Goal: Use online tool/utility: Utilize a website feature to perform a specific function

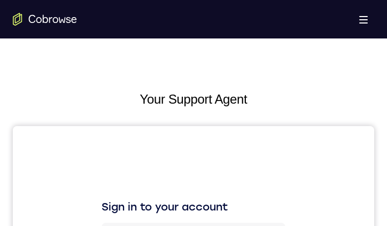
drag, startPoint x: 302, startPoint y: 244, endPoint x: 220, endPoint y: 130, distance: 139.7
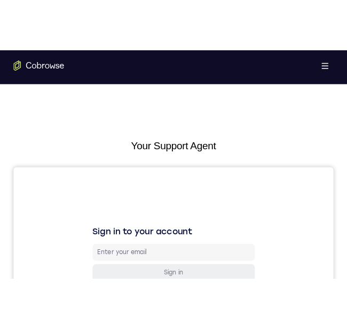
scroll to position [579, 0]
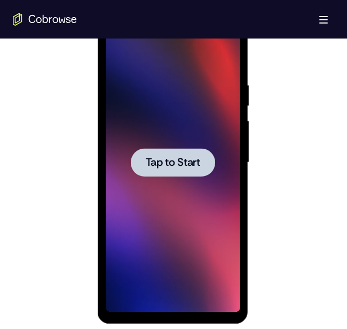
click at [177, 163] on span "Tap to Start" at bounding box center [172, 162] width 54 height 11
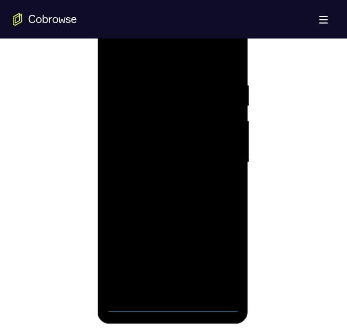
click at [168, 302] on div at bounding box center [172, 162] width 135 height 299
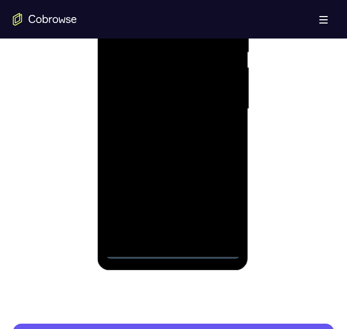
click at [169, 249] on div at bounding box center [172, 108] width 135 height 299
click at [218, 205] on div at bounding box center [172, 108] width 135 height 299
click at [200, 3] on div at bounding box center [172, 108] width 135 height 299
click at [233, 0] on div at bounding box center [172, 108] width 135 height 299
click at [185, 139] on div at bounding box center [172, 108] width 135 height 299
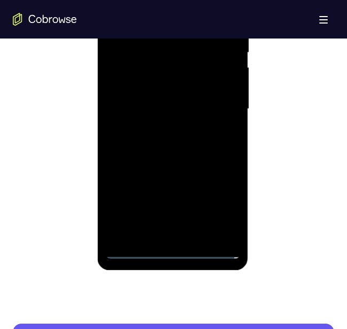
click at [150, 43] on div at bounding box center [172, 108] width 135 height 299
click at [138, 68] on div at bounding box center [172, 108] width 135 height 299
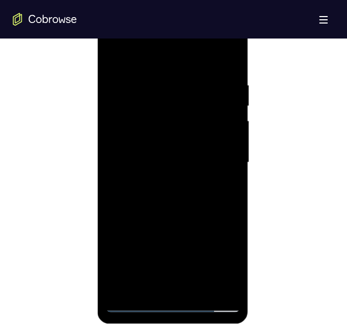
click at [220, 118] on div at bounding box center [172, 162] width 135 height 299
click at [215, 280] on div at bounding box center [172, 162] width 135 height 299
click at [212, 280] on div at bounding box center [172, 162] width 135 height 299
click at [124, 286] on div at bounding box center [172, 162] width 135 height 299
click at [113, 34] on div at bounding box center [172, 162] width 135 height 299
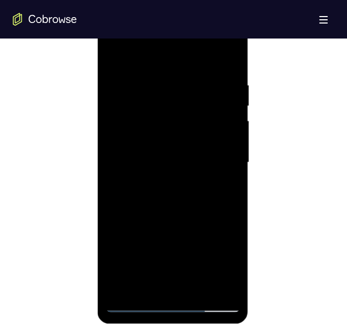
click at [163, 106] on div at bounding box center [172, 162] width 135 height 299
click at [146, 146] on div at bounding box center [172, 162] width 135 height 299
click at [156, 128] on div at bounding box center [172, 162] width 135 height 299
click at [152, 146] on div at bounding box center [172, 162] width 135 height 299
drag, startPoint x: 176, startPoint y: 228, endPoint x: 171, endPoint y: 123, distance: 104.8
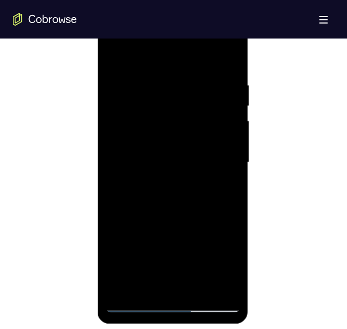
click at [171, 122] on div at bounding box center [172, 162] width 135 height 299
click at [204, 189] on div at bounding box center [172, 162] width 135 height 299
click at [204, 190] on div at bounding box center [172, 162] width 135 height 299
click at [203, 191] on div at bounding box center [172, 162] width 135 height 299
click at [134, 307] on div at bounding box center [172, 162] width 135 height 299
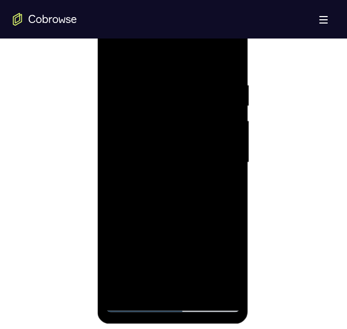
drag, startPoint x: 170, startPoint y: 146, endPoint x: 181, endPoint y: 17, distance: 130.2
click at [181, 17] on div at bounding box center [172, 162] width 135 height 299
click at [152, 156] on div at bounding box center [172, 162] width 135 height 299
click at [213, 190] on div at bounding box center [172, 162] width 135 height 299
click at [135, 304] on div at bounding box center [172, 162] width 135 height 299
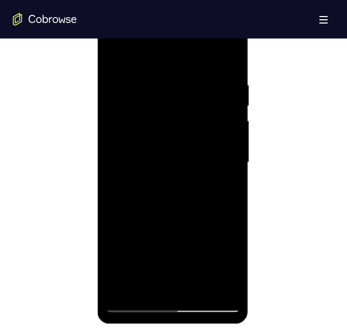
drag, startPoint x: 164, startPoint y: 61, endPoint x: 247, endPoint y: 64, distance: 83.4
click at [249, 58] on html "Online web based iOS Simulators and Android Emulators. Run iPhone, iPad, Mobile…" at bounding box center [173, 165] width 152 height 321
click at [167, 64] on div at bounding box center [172, 162] width 135 height 299
click at [133, 306] on div at bounding box center [172, 162] width 135 height 299
click at [173, 306] on div at bounding box center [172, 162] width 135 height 299
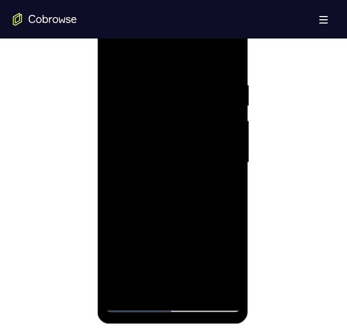
drag, startPoint x: 179, startPoint y: 122, endPoint x: 177, endPoint y: 48, distance: 74.3
click at [177, 45] on div at bounding box center [172, 162] width 135 height 299
click at [192, 112] on div at bounding box center [172, 162] width 135 height 299
click at [173, 304] on div at bounding box center [172, 162] width 135 height 299
click at [216, 260] on div at bounding box center [172, 162] width 135 height 299
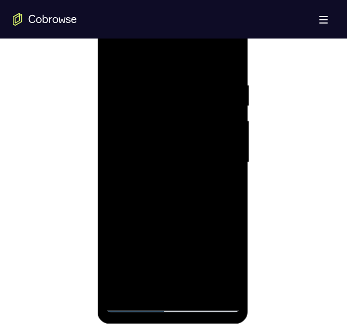
click at [186, 35] on div at bounding box center [172, 162] width 135 height 299
click at [156, 76] on div at bounding box center [172, 162] width 135 height 299
drag, startPoint x: 190, startPoint y: 59, endPoint x: 216, endPoint y: 63, distance: 25.8
click at [216, 63] on div at bounding box center [172, 162] width 135 height 299
click at [126, 115] on div at bounding box center [172, 162] width 135 height 299
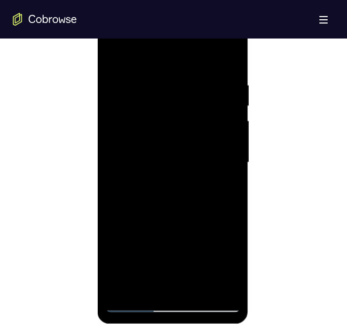
click at [148, 205] on div at bounding box center [172, 162] width 135 height 299
click at [223, 248] on div at bounding box center [172, 162] width 135 height 299
click at [179, 242] on div at bounding box center [172, 162] width 135 height 299
click at [226, 132] on div at bounding box center [172, 162] width 135 height 299
click at [167, 293] on div at bounding box center [172, 162] width 135 height 299
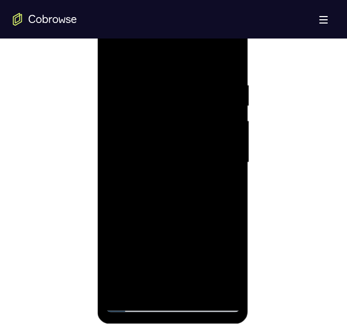
drag, startPoint x: 165, startPoint y: 305, endPoint x: 165, endPoint y: 256, distance: 49.1
click at [165, 254] on div at bounding box center [172, 162] width 135 height 299
click at [132, 304] on div at bounding box center [172, 162] width 135 height 299
click at [134, 306] on div at bounding box center [172, 162] width 135 height 299
click at [171, 306] on div at bounding box center [172, 162] width 135 height 299
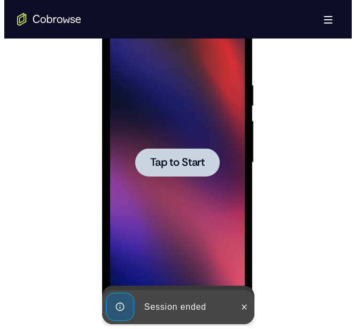
scroll to position [0, 0]
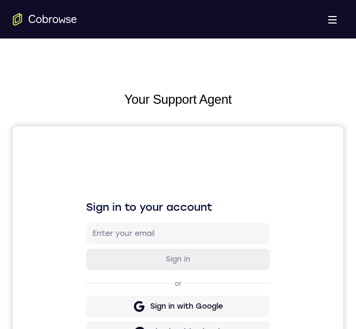
click at [204, 158] on div "Sign in to your account Sign in or Sign in with Google Sign in with GitHub Sign…" at bounding box center [178, 305] width 330 height 358
click at [171, 148] on div "Sign in to your account Sign in or Sign in with Google Sign in with GitHub Sign…" at bounding box center [178, 305] width 330 height 358
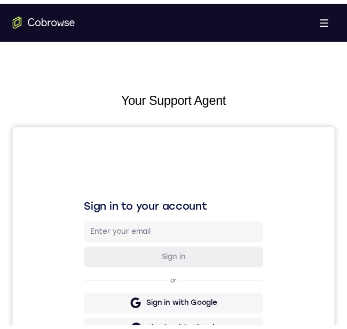
scroll to position [534, 0]
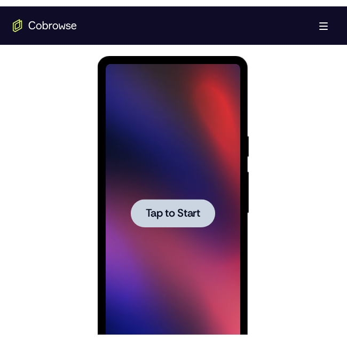
scroll to position [641, 0]
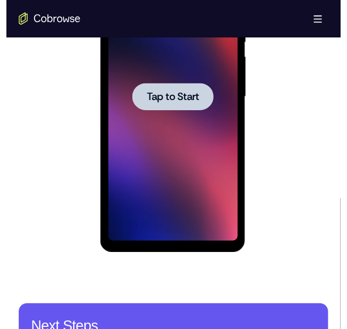
click at [173, 99] on span "Tap to Start" at bounding box center [175, 103] width 54 height 11
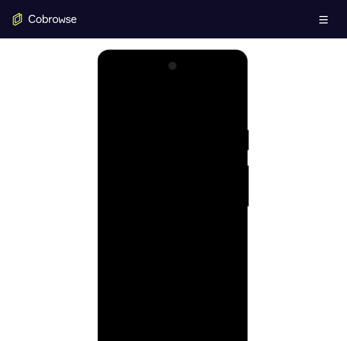
scroll to position [588, 0]
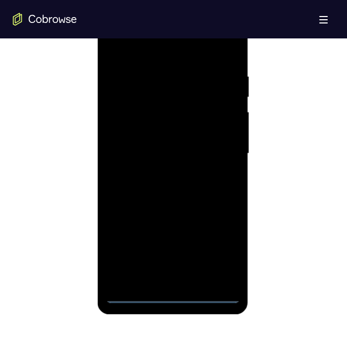
click at [175, 299] on div at bounding box center [172, 153] width 135 height 299
click at [224, 251] on div at bounding box center [172, 153] width 135 height 299
click at [197, 51] on div at bounding box center [172, 153] width 135 height 299
click at [162, 49] on div at bounding box center [172, 153] width 135 height 299
click at [231, 29] on div at bounding box center [172, 153] width 135 height 299
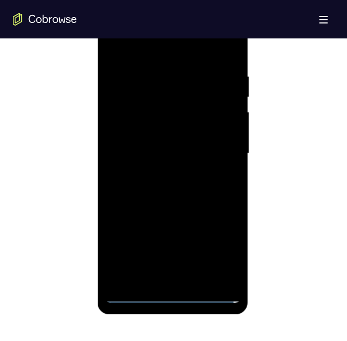
click at [170, 190] on div at bounding box center [172, 153] width 135 height 299
click at [165, 88] on div at bounding box center [172, 153] width 135 height 299
click at [170, 83] on div at bounding box center [172, 153] width 135 height 299
click at [143, 116] on div at bounding box center [172, 153] width 135 height 299
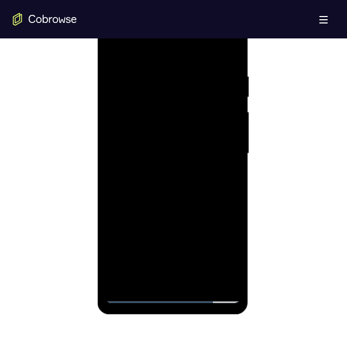
click at [205, 102] on div at bounding box center [172, 153] width 135 height 299
click at [216, 271] on div at bounding box center [172, 153] width 135 height 299
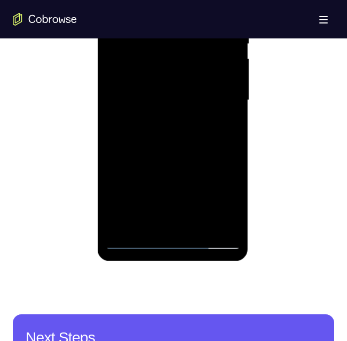
click at [215, 218] on div at bounding box center [172, 100] width 135 height 299
click at [153, 64] on div at bounding box center [172, 100] width 135 height 299
click at [169, 145] on div at bounding box center [172, 100] width 135 height 299
click at [218, 123] on div at bounding box center [172, 100] width 135 height 299
click at [217, 121] on div at bounding box center [172, 100] width 135 height 299
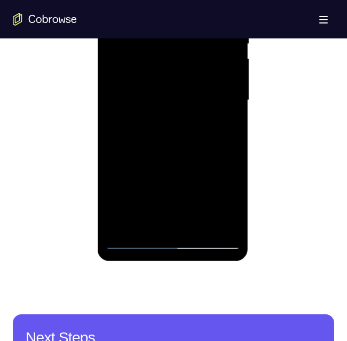
click at [137, 241] on div at bounding box center [172, 100] width 135 height 299
click at [135, 241] on div at bounding box center [172, 100] width 135 height 299
click at [135, 240] on div at bounding box center [172, 100] width 135 height 299
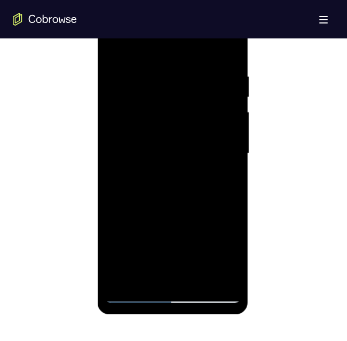
click at [134, 294] on div at bounding box center [172, 153] width 135 height 299
click at [135, 294] on div at bounding box center [172, 153] width 135 height 299
click at [113, 28] on div at bounding box center [172, 153] width 135 height 299
click at [170, 92] on div at bounding box center [172, 153] width 135 height 299
click at [159, 132] on div at bounding box center [172, 153] width 135 height 299
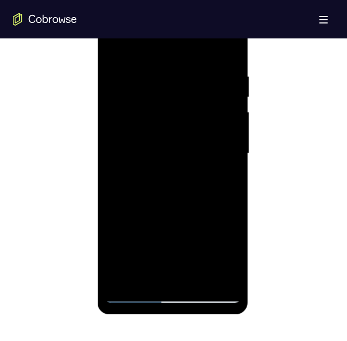
click at [154, 121] on div at bounding box center [172, 153] width 135 height 299
click at [129, 137] on div at bounding box center [172, 153] width 135 height 299
click at [198, 212] on div at bounding box center [172, 153] width 135 height 299
click at [135, 295] on div at bounding box center [172, 153] width 135 height 299
drag, startPoint x: 186, startPoint y: 153, endPoint x: 205, endPoint y: 72, distance: 82.9
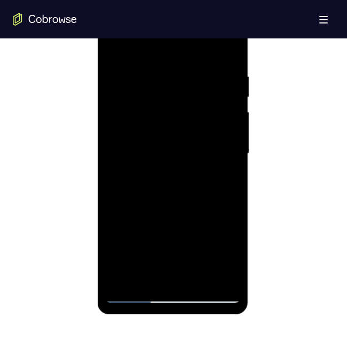
click at [196, 19] on div at bounding box center [172, 153] width 135 height 299
click at [161, 153] on div at bounding box center [172, 153] width 135 height 299
click at [201, 188] on div at bounding box center [172, 153] width 135 height 299
click at [137, 295] on div at bounding box center [172, 153] width 135 height 299
drag, startPoint x: 162, startPoint y: 47, endPoint x: 194, endPoint y: 57, distance: 33.6
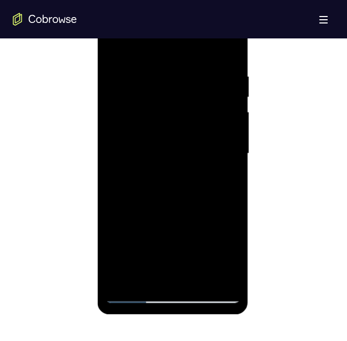
click at [249, 57] on html "Online web based iOS Simulators and Android Emulators. Run iPhone, iPad, Mobile…" at bounding box center [173, 156] width 152 height 321
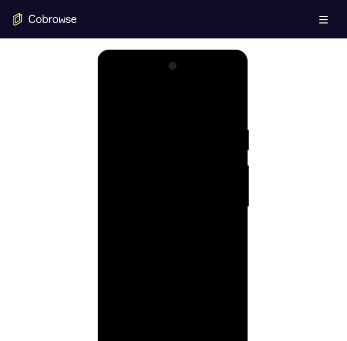
click at [168, 113] on div at bounding box center [172, 207] width 135 height 299
click at [137, 349] on div at bounding box center [172, 207] width 135 height 299
click at [186, 79] on div at bounding box center [172, 207] width 135 height 299
click at [151, 118] on div at bounding box center [172, 207] width 135 height 299
drag, startPoint x: 147, startPoint y: 99, endPoint x: 223, endPoint y: 92, distance: 76.8
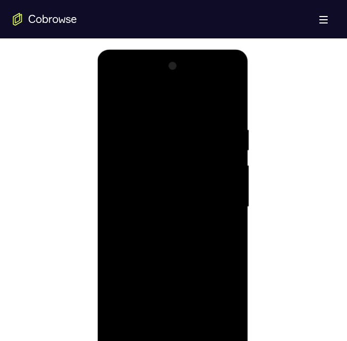
click at [224, 93] on div at bounding box center [172, 207] width 135 height 299
click at [132, 168] on div at bounding box center [172, 207] width 135 height 299
click at [147, 246] on div at bounding box center [172, 207] width 135 height 299
click at [190, 327] on div at bounding box center [172, 207] width 135 height 299
click at [154, 327] on div at bounding box center [172, 207] width 135 height 299
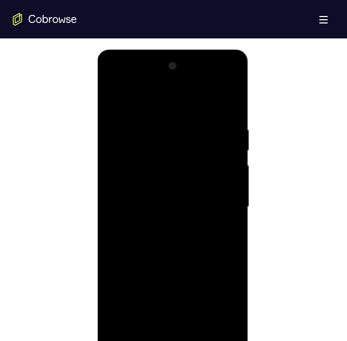
click at [226, 297] on div at bounding box center [172, 207] width 135 height 299
click at [177, 283] on div at bounding box center [172, 207] width 135 height 299
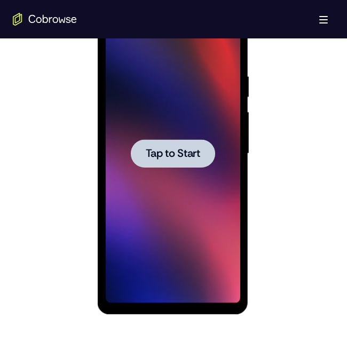
click at [167, 157] on span "Tap to Start" at bounding box center [172, 154] width 54 height 11
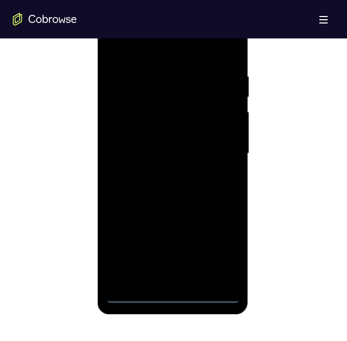
click at [171, 297] on div at bounding box center [172, 153] width 135 height 299
click at [213, 244] on div at bounding box center [172, 153] width 135 height 299
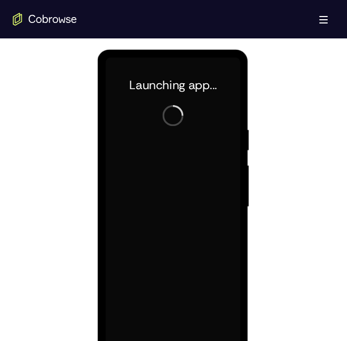
scroll to position [641, 0]
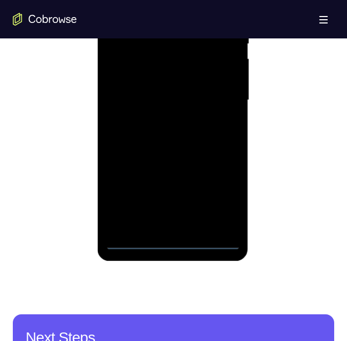
click at [175, 246] on div at bounding box center [172, 100] width 135 height 299
click at [226, 199] on div at bounding box center [172, 100] width 135 height 299
click at [190, 0] on div at bounding box center [172, 100] width 135 height 299
click at [231, 0] on div at bounding box center [172, 100] width 135 height 299
click at [185, 134] on div at bounding box center [172, 100] width 135 height 299
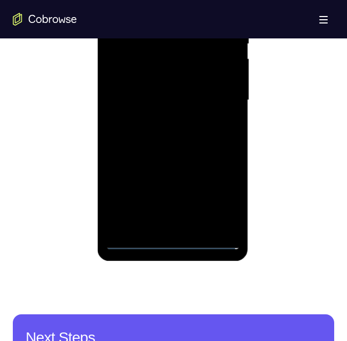
click at [179, 29] on div at bounding box center [172, 100] width 135 height 299
click at [145, 60] on div at bounding box center [172, 100] width 135 height 299
click at [219, 52] on div at bounding box center [172, 100] width 135 height 299
click at [214, 218] on div at bounding box center [172, 100] width 135 height 299
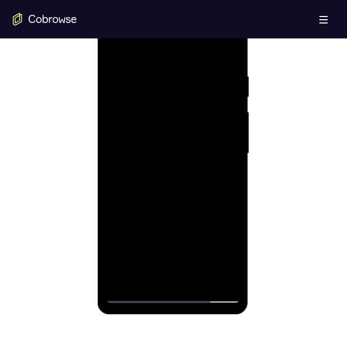
click at [224, 277] on div at bounding box center [172, 153] width 135 height 299
click at [123, 276] on div at bounding box center [172, 153] width 135 height 299
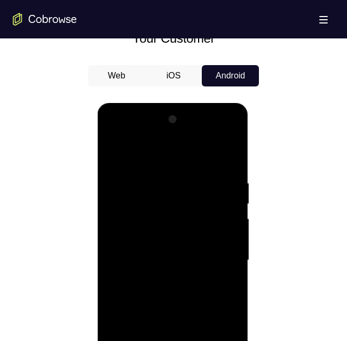
click at [110, 135] on div at bounding box center [172, 260] width 135 height 299
click at [149, 203] on div at bounding box center [172, 260] width 135 height 299
click at [150, 219] on div at bounding box center [172, 260] width 135 height 299
click at [145, 226] on div at bounding box center [172, 260] width 135 height 299
drag, startPoint x: 199, startPoint y: 150, endPoint x: 245, endPoint y: 189, distance: 60.3
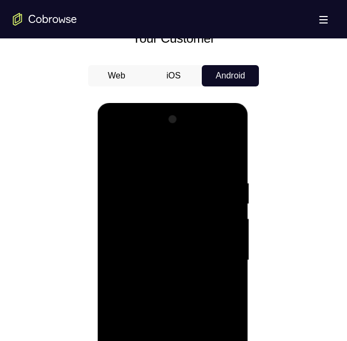
click at [249, 150] on html "Online web based iOS Simulators and Android Emulators. Run iPhone, iPad, Mobile…" at bounding box center [173, 263] width 152 height 321
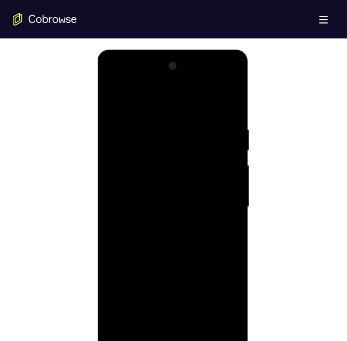
scroll to position [641, 0]
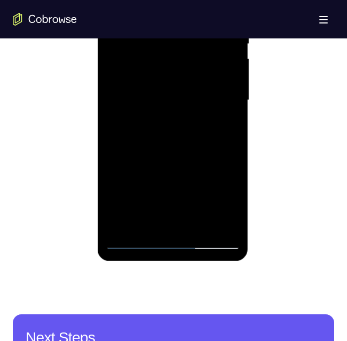
drag, startPoint x: 159, startPoint y: 159, endPoint x: 166, endPoint y: 96, distance: 63.5
click at [166, 96] on div at bounding box center [172, 100] width 135 height 299
click at [139, 171] on div at bounding box center [172, 100] width 135 height 299
click at [132, 241] on div at bounding box center [172, 100] width 135 height 299
drag, startPoint x: 165, startPoint y: 67, endPoint x: 189, endPoint y: -22, distance: 91.9
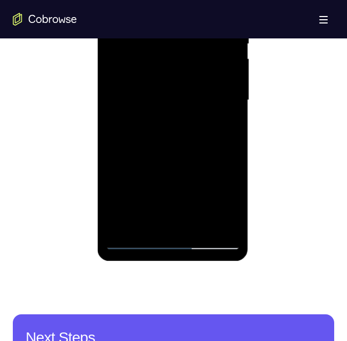
click at [189, 0] on div at bounding box center [172, 100] width 135 height 299
click at [154, 115] on div at bounding box center [172, 100] width 135 height 299
click at [190, 145] on div at bounding box center [172, 100] width 135 height 299
click at [136, 241] on div at bounding box center [172, 100] width 135 height 299
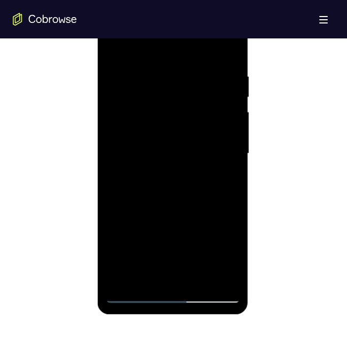
click at [171, 77] on div at bounding box center [172, 153] width 135 height 299
click at [133, 294] on div at bounding box center [172, 153] width 135 height 299
click at [224, 56] on div at bounding box center [172, 153] width 135 height 299
click at [137, 296] on div at bounding box center [172, 153] width 135 height 299
click at [194, 198] on div at bounding box center [172, 153] width 135 height 299
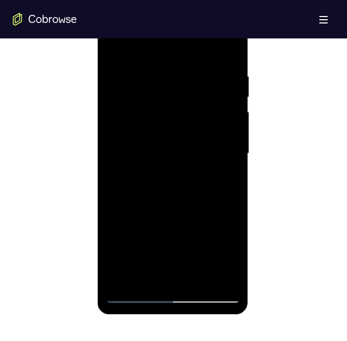
click at [138, 293] on div at bounding box center [172, 153] width 135 height 299
click at [167, 74] on div at bounding box center [172, 153] width 135 height 299
drag, startPoint x: 154, startPoint y: 43, endPoint x: 207, endPoint y: 51, distance: 54.1
click at [215, 43] on div at bounding box center [172, 153] width 135 height 299
click at [137, 295] on div at bounding box center [172, 153] width 135 height 299
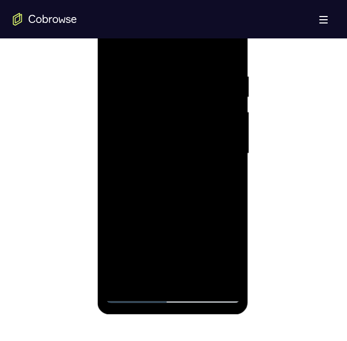
click at [135, 295] on div at bounding box center [172, 153] width 135 height 299
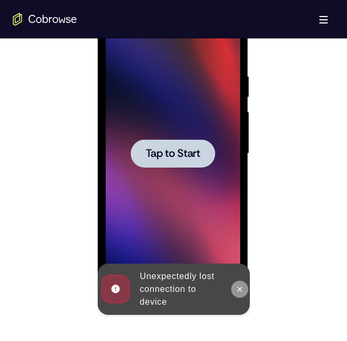
click at [238, 291] on icon at bounding box center [239, 289] width 9 height 9
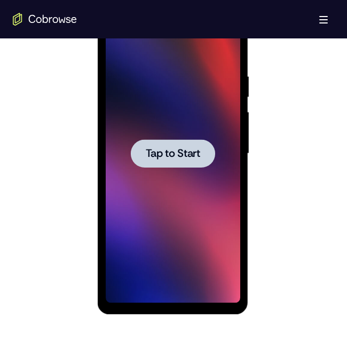
click at [174, 154] on span "Tap to Start" at bounding box center [172, 154] width 54 height 11
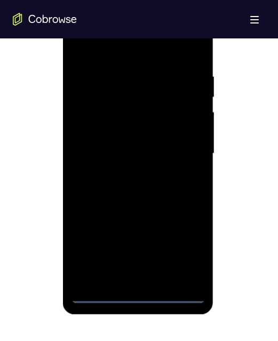
click at [138, 295] on div at bounding box center [138, 153] width 135 height 299
click at [187, 252] on div at bounding box center [138, 153] width 135 height 299
click at [152, 51] on div at bounding box center [138, 153] width 135 height 299
click at [197, 27] on div at bounding box center [138, 153] width 135 height 299
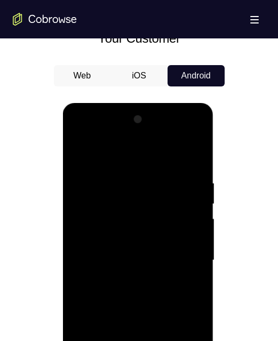
click at [194, 134] on div at bounding box center [138, 260] width 135 height 299
click at [151, 293] on div at bounding box center [138, 260] width 135 height 299
click at [140, 194] on div at bounding box center [138, 260] width 135 height 299
click at [132, 222] on div at bounding box center [138, 260] width 135 height 299
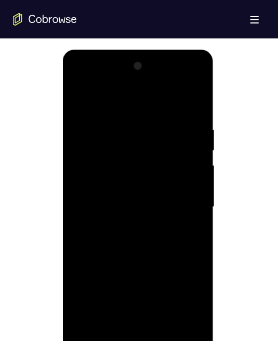
click at [179, 159] on div at bounding box center [138, 207] width 135 height 299
click at [183, 325] on div at bounding box center [138, 207] width 135 height 299
click at [183, 324] on div at bounding box center [138, 207] width 135 height 299
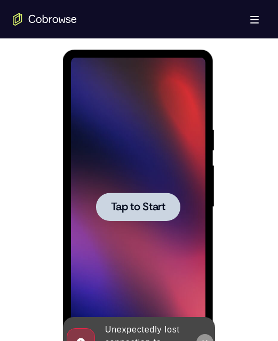
click at [204, 340] on icon at bounding box center [205, 343] width 9 height 9
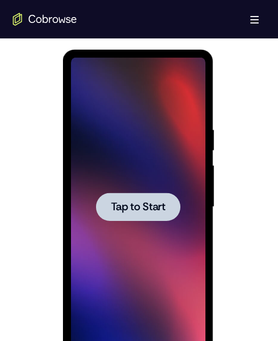
click at [120, 203] on span "Tap to Start" at bounding box center [138, 207] width 54 height 11
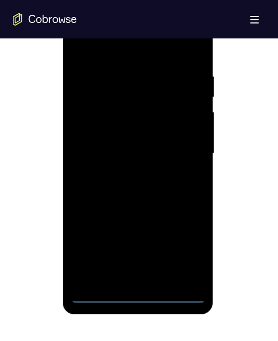
click at [138, 298] on div at bounding box center [138, 153] width 135 height 299
click at [184, 251] on div at bounding box center [138, 153] width 135 height 299
click at [148, 47] on div at bounding box center [138, 153] width 135 height 299
click at [194, 27] on div at bounding box center [138, 153] width 135 height 299
click at [140, 186] on div at bounding box center [138, 153] width 135 height 299
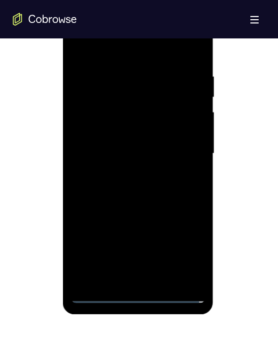
click at [112, 81] on div at bounding box center [138, 153] width 135 height 299
click at [109, 119] on div at bounding box center [138, 153] width 135 height 299
click at [184, 105] on div at bounding box center [138, 153] width 135 height 299
click at [182, 267] on div at bounding box center [138, 153] width 135 height 299
click at [182, 271] on div at bounding box center [138, 153] width 135 height 299
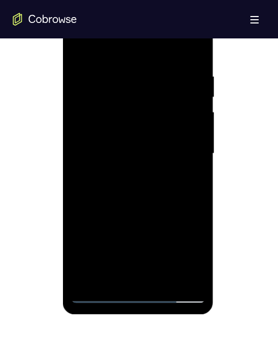
click at [98, 272] on div at bounding box center [138, 153] width 135 height 299
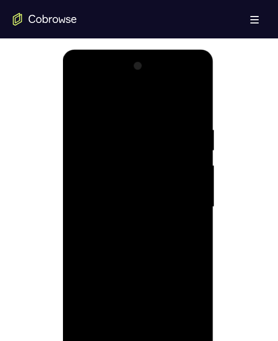
click at [80, 79] on div at bounding box center [138, 207] width 135 height 299
click at [129, 145] on div at bounding box center [138, 207] width 135 height 299
click at [136, 174] on div at bounding box center [138, 207] width 135 height 299
click at [132, 174] on div at bounding box center [138, 207] width 135 height 299
click at [103, 263] on div at bounding box center [138, 207] width 135 height 299
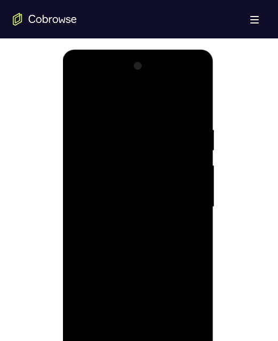
click at [103, 265] on div at bounding box center [138, 207] width 135 height 299
click at [98, 350] on div at bounding box center [138, 207] width 135 height 299
drag, startPoint x: 115, startPoint y: 199, endPoint x: 122, endPoint y: 99, distance: 99.6
click at [122, 100] on div at bounding box center [138, 207] width 135 height 299
drag, startPoint x: 115, startPoint y: 100, endPoint x: 211, endPoint y: 171, distance: 119.4
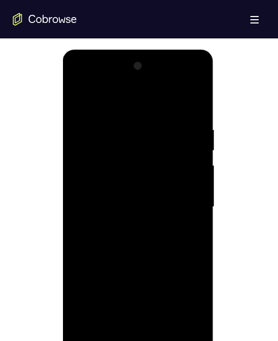
click at [215, 98] on html "Online web based iOS Simulators and Android Emulators. Run iPhone, iPad, Mobile…" at bounding box center [139, 210] width 152 height 321
drag, startPoint x: 123, startPoint y: 249, endPoint x: 279, endPoint y: 217, distance: 159.4
click at [123, 249] on div at bounding box center [138, 207] width 135 height 299
click at [162, 276] on div at bounding box center [138, 207] width 135 height 299
click at [100, 348] on div at bounding box center [138, 207] width 135 height 299
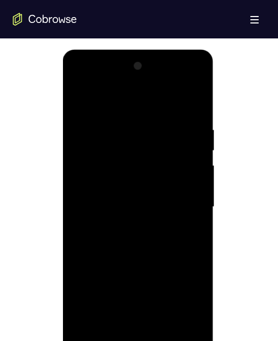
click at [129, 151] on div at bounding box center [138, 207] width 135 height 299
click at [100, 348] on div at bounding box center [138, 207] width 135 height 299
drag, startPoint x: 107, startPoint y: 59, endPoint x: 150, endPoint y: -15, distance: 85.2
click at [150, 50] on html "Online web based iOS Simulators and Android Emulators. Run iPhone, iPad, Mobile…" at bounding box center [139, 210] width 152 height 321
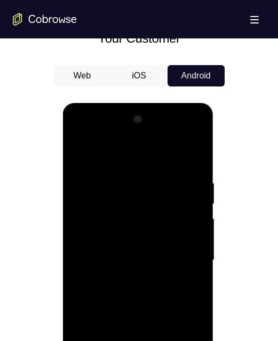
click at [206, 148] on div at bounding box center [138, 262] width 151 height 318
click at [152, 134] on div at bounding box center [138, 260] width 135 height 299
click at [156, 153] on div at bounding box center [138, 260] width 135 height 299
click at [114, 222] on div at bounding box center [138, 260] width 135 height 299
click at [115, 306] on div at bounding box center [138, 260] width 135 height 299
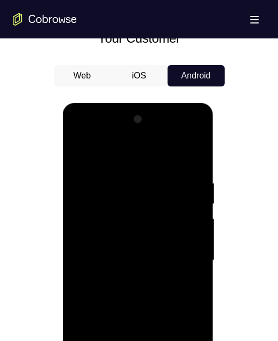
click at [118, 353] on div at bounding box center [138, 260] width 135 height 299
click at [149, 353] on div at bounding box center [138, 260] width 135 height 299
click at [90, 353] on div at bounding box center [138, 260] width 135 height 299
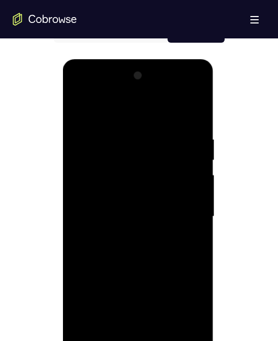
scroll to position [590, 0]
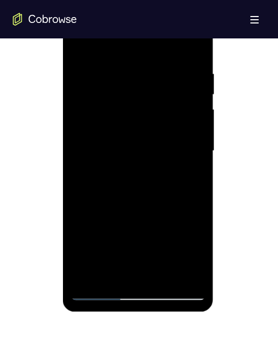
click at [138, 293] on div at bounding box center [138, 151] width 135 height 299
click at [189, 244] on div at bounding box center [138, 151] width 135 height 299
click at [197, 26] on div at bounding box center [138, 151] width 135 height 299
click at [194, 228] on div at bounding box center [138, 151] width 135 height 299
click at [122, 25] on div at bounding box center [138, 151] width 135 height 299
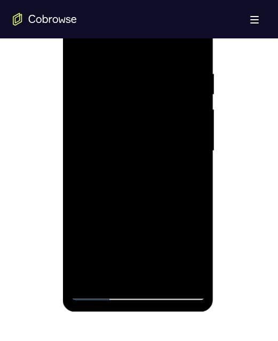
click at [122, 106] on div at bounding box center [138, 151] width 135 height 299
click at [193, 246] on div at bounding box center [138, 151] width 135 height 299
click at [140, 226] on div at bounding box center [138, 151] width 135 height 299
click at [98, 292] on div at bounding box center [138, 151] width 135 height 299
click at [154, 273] on div at bounding box center [138, 151] width 135 height 299
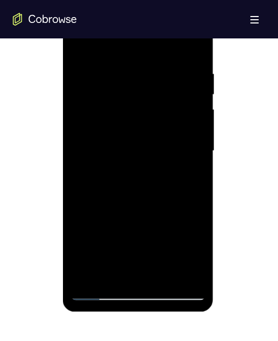
click at [121, 276] on div at bounding box center [138, 151] width 135 height 299
click at [145, 166] on div at bounding box center [138, 151] width 135 height 299
click at [157, 120] on div at bounding box center [138, 151] width 135 height 299
click at [192, 243] on div at bounding box center [138, 151] width 135 height 299
click at [143, 224] on div at bounding box center [138, 151] width 135 height 299
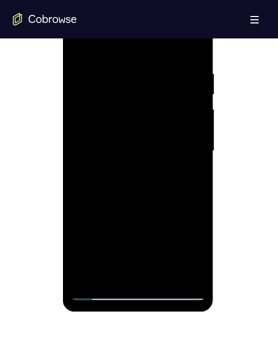
click at [101, 290] on div at bounding box center [138, 151] width 135 height 299
click at [160, 275] on div at bounding box center [138, 151] width 135 height 299
click at [191, 243] on div at bounding box center [138, 151] width 135 height 299
click at [141, 226] on div at bounding box center [138, 151] width 135 height 299
click at [99, 294] on div at bounding box center [138, 151] width 135 height 299
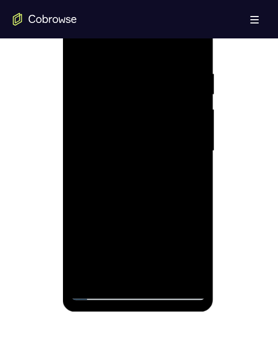
click at [89, 272] on div at bounding box center [138, 151] width 135 height 299
click at [190, 237] on div at bounding box center [138, 151] width 135 height 299
click at [140, 224] on div at bounding box center [138, 151] width 135 height 299
click at [160, 38] on div at bounding box center [138, 151] width 135 height 299
click at [96, 291] on div at bounding box center [138, 151] width 135 height 299
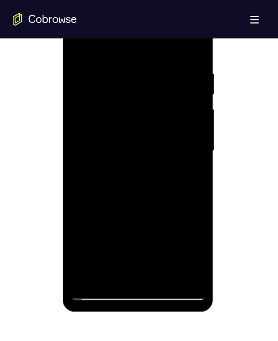
click at [97, 291] on div at bounding box center [138, 151] width 135 height 299
click at [103, 293] on div at bounding box center [138, 151] width 135 height 299
click at [122, 105] on div at bounding box center [138, 151] width 135 height 299
click at [189, 236] on div at bounding box center [138, 151] width 135 height 299
click at [137, 226] on div at bounding box center [138, 151] width 135 height 299
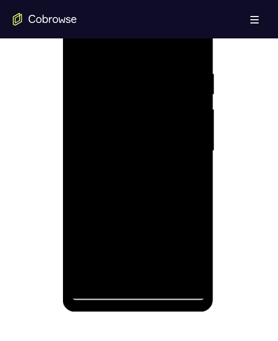
click at [103, 290] on div at bounding box center [138, 151] width 135 height 299
click at [181, 272] on div at bounding box center [138, 151] width 135 height 299
click at [190, 241] on div at bounding box center [138, 151] width 135 height 299
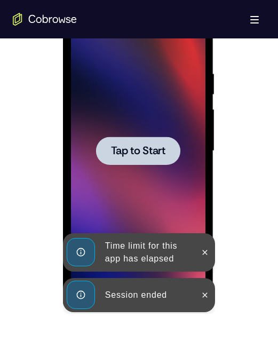
drag, startPoint x: 206, startPoint y: 295, endPoint x: 199, endPoint y: 282, distance: 15.3
click at [205, 296] on icon at bounding box center [205, 295] width 9 height 9
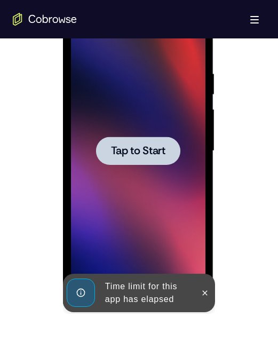
drag, startPoint x: 203, startPoint y: 253, endPoint x: 199, endPoint y: 280, distance: 27.0
click at [203, 253] on div at bounding box center [138, 151] width 135 height 299
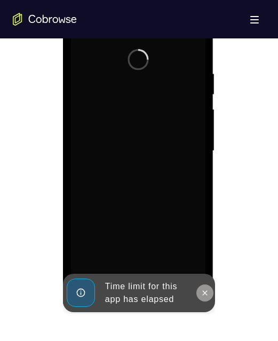
click at [204, 293] on icon at bounding box center [205, 293] width 9 height 9
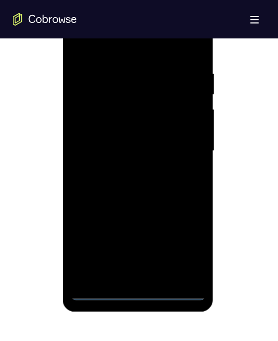
click at [139, 294] on div at bounding box center [138, 151] width 135 height 299
click at [188, 243] on div at bounding box center [138, 151] width 135 height 299
click at [116, 42] on div at bounding box center [138, 151] width 135 height 299
click at [199, 27] on div at bounding box center [138, 151] width 135 height 299
click at [150, 186] on div at bounding box center [138, 151] width 135 height 299
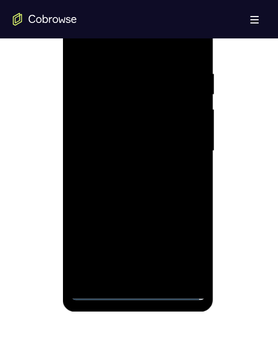
click at [132, 83] on div at bounding box center [138, 151] width 135 height 299
click at [104, 111] on div at bounding box center [138, 151] width 135 height 299
click at [186, 103] on div at bounding box center [138, 151] width 135 height 299
click at [182, 274] on div at bounding box center [138, 151] width 135 height 299
click at [184, 274] on div at bounding box center [138, 151] width 135 height 299
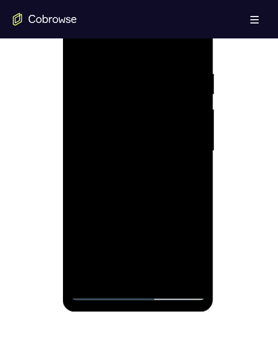
click at [93, 271] on div at bounding box center [138, 151] width 135 height 299
click at [77, 28] on div at bounding box center [138, 151] width 135 height 299
click at [132, 96] on div at bounding box center [138, 151] width 135 height 299
click at [125, 106] on div at bounding box center [138, 151] width 135 height 299
click at [123, 117] on div at bounding box center [138, 151] width 135 height 299
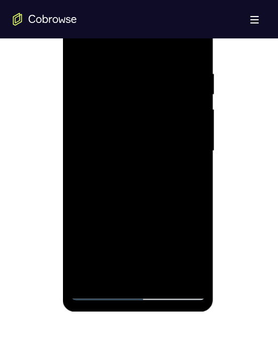
drag, startPoint x: 130, startPoint y: 51, endPoint x: 214, endPoint y: 96, distance: 95.1
click at [215, 51] on html "Online web based iOS Simulators and Android Emulators. Run iPhone, iPad, Mobile…" at bounding box center [139, 154] width 152 height 321
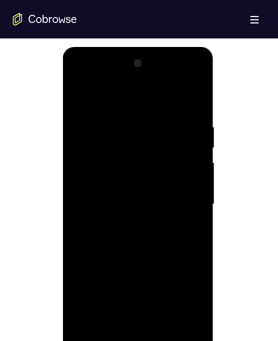
click at [105, 263] on div at bounding box center [138, 204] width 135 height 299
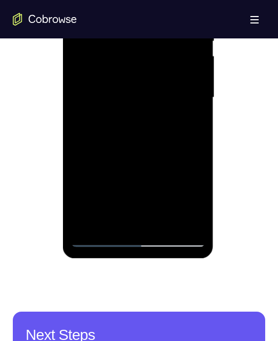
click at [101, 240] on div at bounding box center [138, 97] width 135 height 299
drag, startPoint x: 112, startPoint y: 88, endPoint x: 145, endPoint y: -26, distance: 119.0
click at [143, 0] on div at bounding box center [138, 97] width 135 height 299
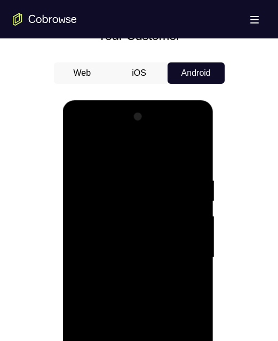
click at [125, 271] on div at bounding box center [138, 257] width 135 height 299
click at [158, 296] on div at bounding box center [138, 257] width 135 height 299
click at [100, 353] on div at bounding box center [138, 257] width 135 height 299
click at [135, 179] on div at bounding box center [138, 257] width 135 height 299
click at [98, 353] on div at bounding box center [138, 257] width 135 height 299
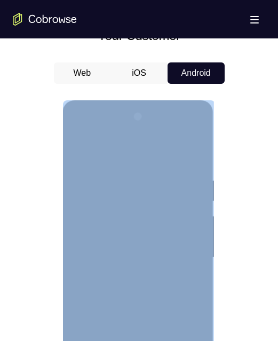
drag, startPoint x: 107, startPoint y: 106, endPoint x: 100, endPoint y: 219, distance: 113.4
click at [100, 219] on div at bounding box center [138, 259] width 151 height 318
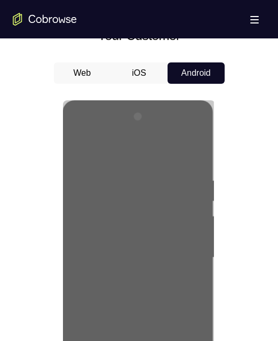
scroll to position [537, 0]
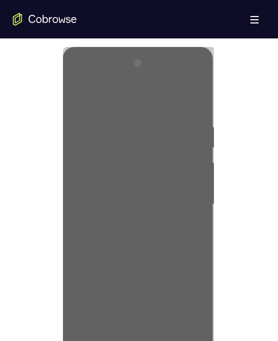
drag, startPoint x: 37, startPoint y: 119, endPoint x: 57, endPoint y: 135, distance: 25.0
click at [37, 146] on div at bounding box center [139, 203] width 253 height 329
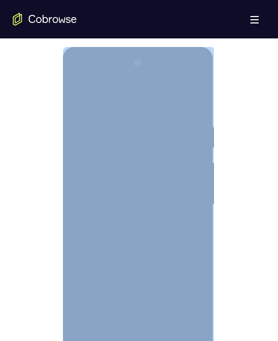
click at [135, 122] on div at bounding box center [138, 204] width 135 height 299
click at [140, 98] on div at bounding box center [138, 204] width 135 height 299
drag, startPoint x: 139, startPoint y: 239, endPoint x: 278, endPoint y: 143, distance: 169.4
click at [139, 239] on div at bounding box center [138, 204] width 135 height 299
click at [144, 81] on div at bounding box center [138, 204] width 135 height 299
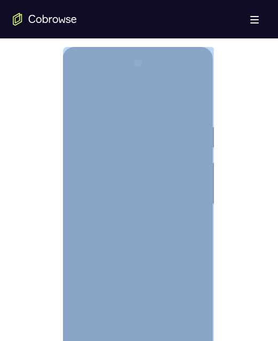
click at [147, 77] on div at bounding box center [138, 204] width 135 height 299
drag, startPoint x: 147, startPoint y: 77, endPoint x: 160, endPoint y: 77, distance: 12.8
click at [148, 77] on div at bounding box center [138, 204] width 135 height 299
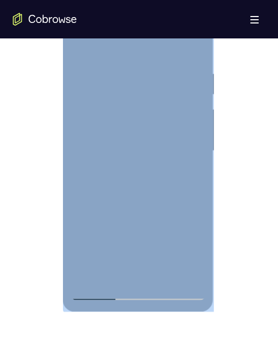
click at [100, 291] on div at bounding box center [138, 151] width 135 height 299
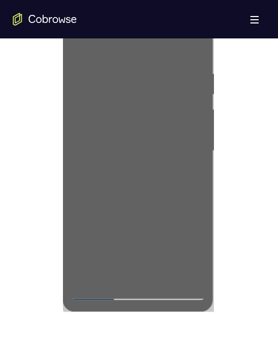
drag, startPoint x: 37, startPoint y: 280, endPoint x: 1, endPoint y: 288, distance: 36.8
drag, startPoint x: 1, startPoint y: 288, endPoint x: 71, endPoint y: 221, distance: 96.7
click at [32, 288] on div at bounding box center [139, 150] width 253 height 329
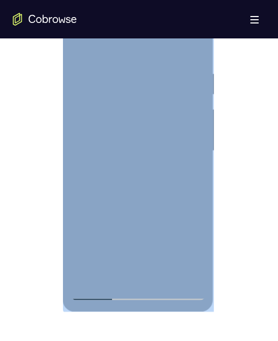
click at [98, 293] on div at bounding box center [138, 151] width 135 height 299
click at [100, 292] on div at bounding box center [138, 151] width 135 height 299
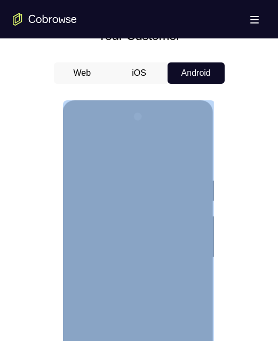
click at [196, 134] on div at bounding box center [138, 257] width 135 height 299
click at [185, 331] on div at bounding box center [138, 257] width 135 height 299
click at [135, 133] on div at bounding box center [138, 257] width 135 height 299
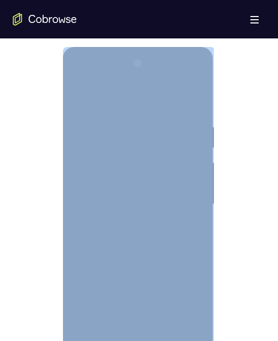
click at [126, 160] on div at bounding box center [138, 204] width 135 height 299
click at [122, 319] on div at bounding box center [138, 204] width 135 height 299
click at [157, 324] on div at bounding box center [138, 204] width 135 height 299
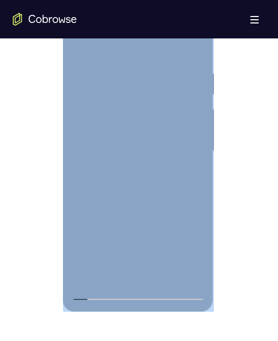
click at [100, 291] on div at bounding box center [138, 151] width 135 height 299
click at [189, 243] on div at bounding box center [138, 151] width 135 height 299
click at [135, 224] on div at bounding box center [138, 151] width 135 height 299
click at [99, 292] on div at bounding box center [138, 151] width 135 height 299
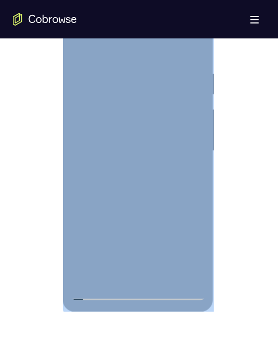
click at [94, 274] on div at bounding box center [138, 151] width 135 height 299
click at [188, 237] on div at bounding box center [138, 151] width 135 height 299
click at [136, 218] on div at bounding box center [138, 151] width 135 height 299
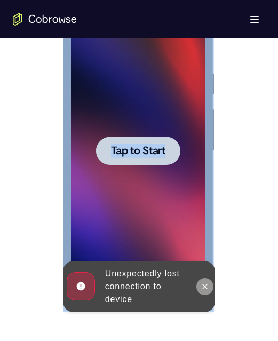
click at [204, 287] on icon at bounding box center [205, 287] width 9 height 9
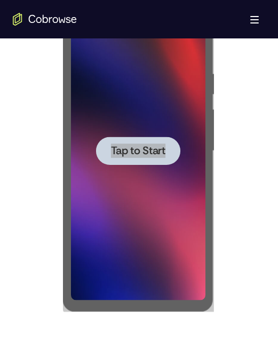
drag, startPoint x: 137, startPoint y: 315, endPoint x: 259, endPoint y: 283, distance: 126.3
click at [259, 293] on div at bounding box center [139, 150] width 253 height 329
click at [242, 280] on div at bounding box center [139, 150] width 253 height 329
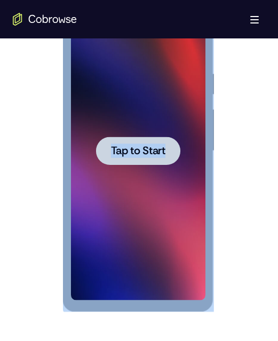
click at [139, 147] on span "Tap to Start" at bounding box center [138, 151] width 54 height 11
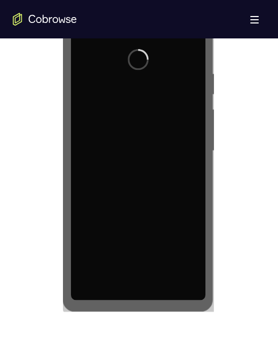
click at [221, 267] on div at bounding box center [139, 150] width 253 height 329
click at [236, 265] on div at bounding box center [139, 150] width 253 height 329
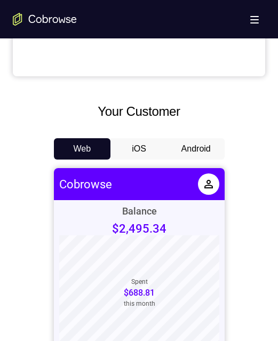
scroll to position [481, 0]
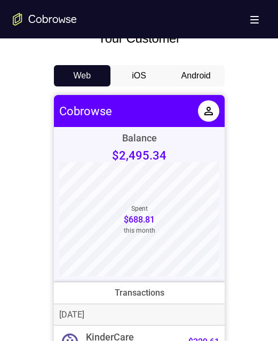
click at [194, 80] on button "Android" at bounding box center [196, 75] width 57 height 21
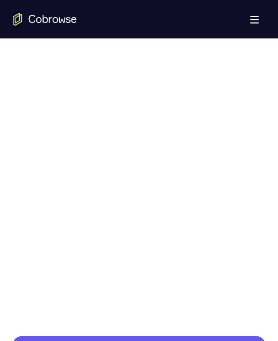
scroll to position [512, 0]
